Goal: Information Seeking & Learning: Learn about a topic

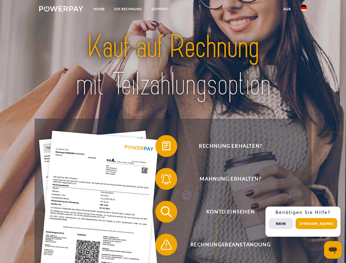
click at [61, 10] on img at bounding box center [61, 8] width 44 height 5
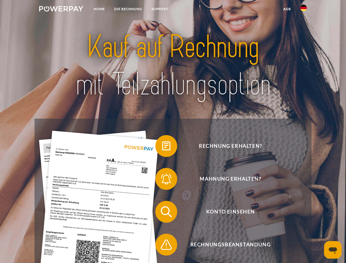
click at [304, 10] on img at bounding box center [304, 8] width 7 height 7
click at [287, 9] on link "agb" at bounding box center [287, 9] width 17 height 10
click at [162, 147] on span at bounding box center [158, 145] width 27 height 27
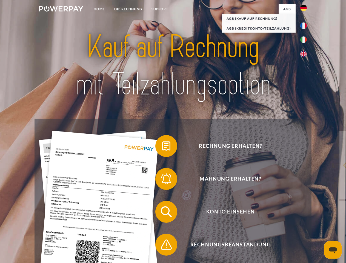
click at [162, 180] on span at bounding box center [158, 178] width 27 height 27
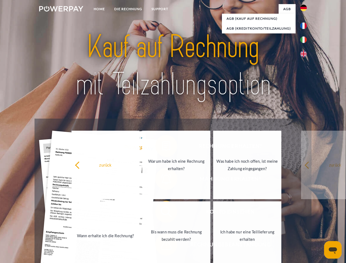
click at [162, 213] on link "Bis wann muss die Rechnung bezahlt werden?" at bounding box center [176, 236] width 68 height 69
click at [162, 246] on link "Bis wann muss die Rechnung bezahlt werden?" at bounding box center [176, 236] width 68 height 69
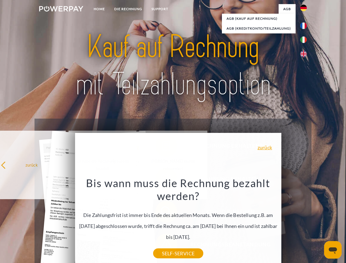
click at [305, 222] on div "Rechnung erhalten? Mahnung erhalten? Konto einsehen" at bounding box center [173, 228] width 277 height 219
click at [292, 223] on span "Konto einsehen" at bounding box center [230, 212] width 134 height 22
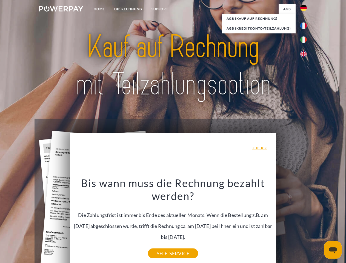
click at [319, 224] on header "Home DIE RECHNUNG SUPPORT" at bounding box center [173, 189] width 346 height 379
